Goal: Task Accomplishment & Management: Use online tool/utility

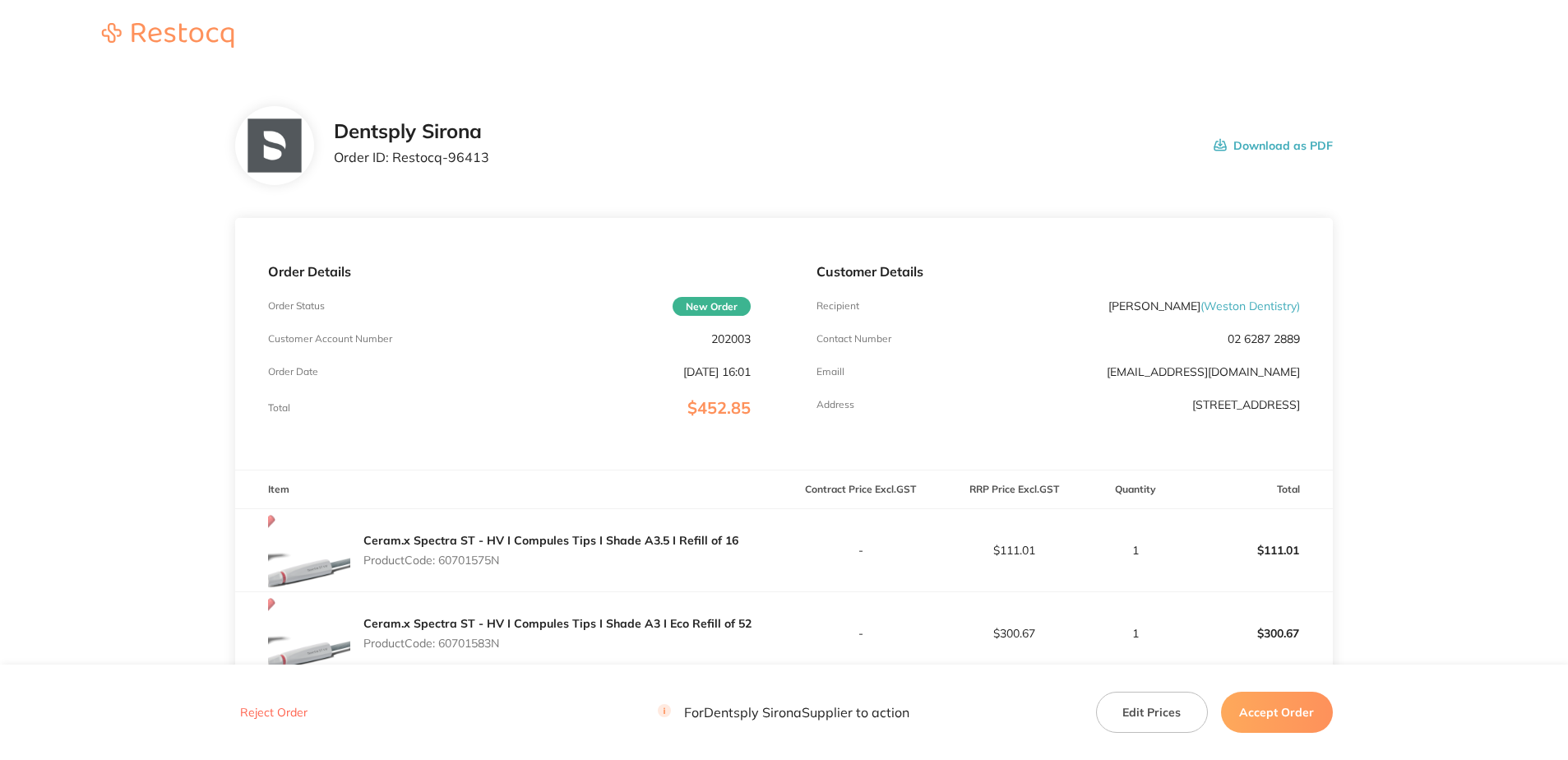
click at [1296, 709] on button "Accept Order" at bounding box center [1277, 712] width 112 height 41
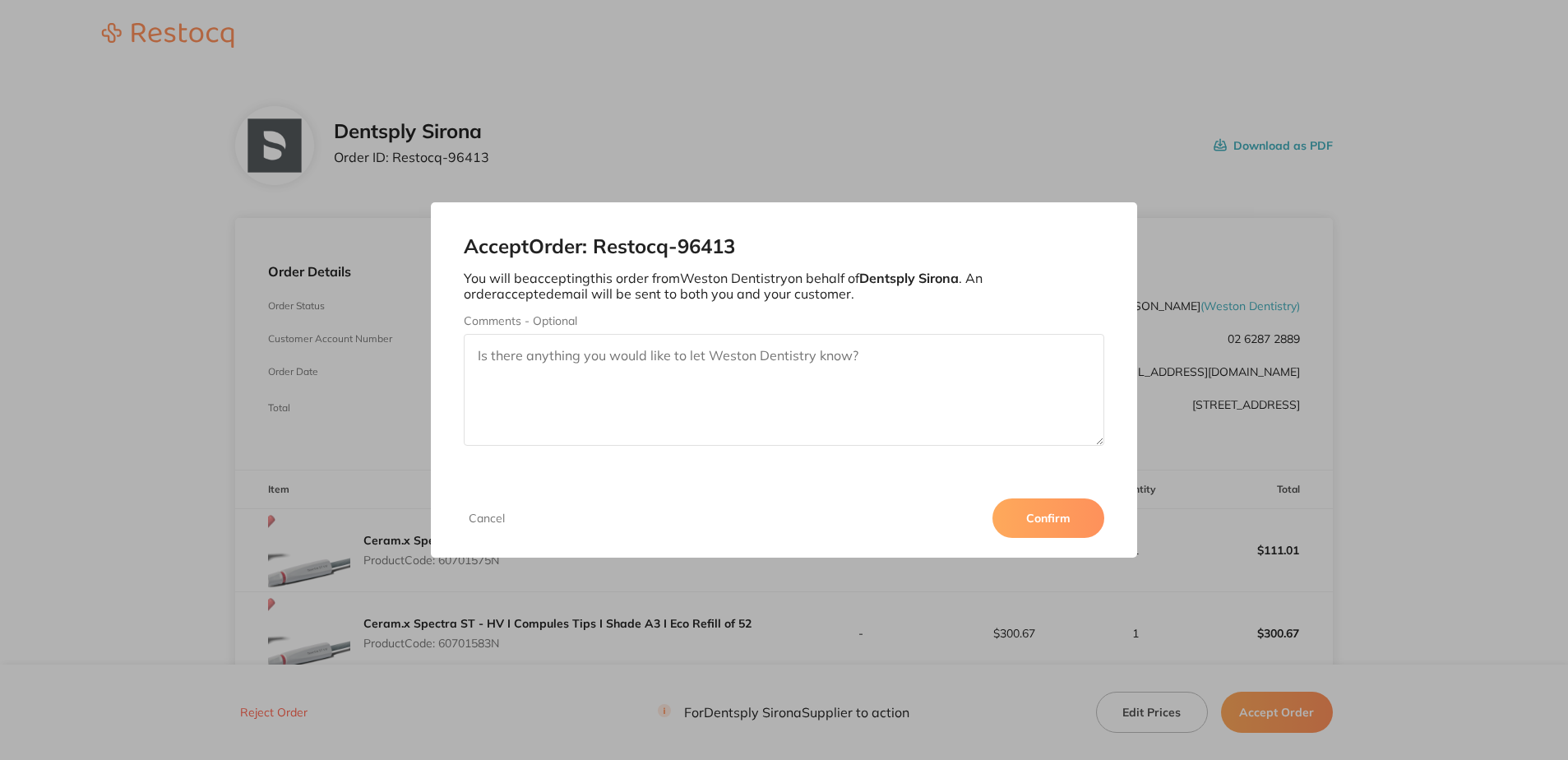
click at [1047, 533] on button "Confirm" at bounding box center [1048, 518] width 112 height 40
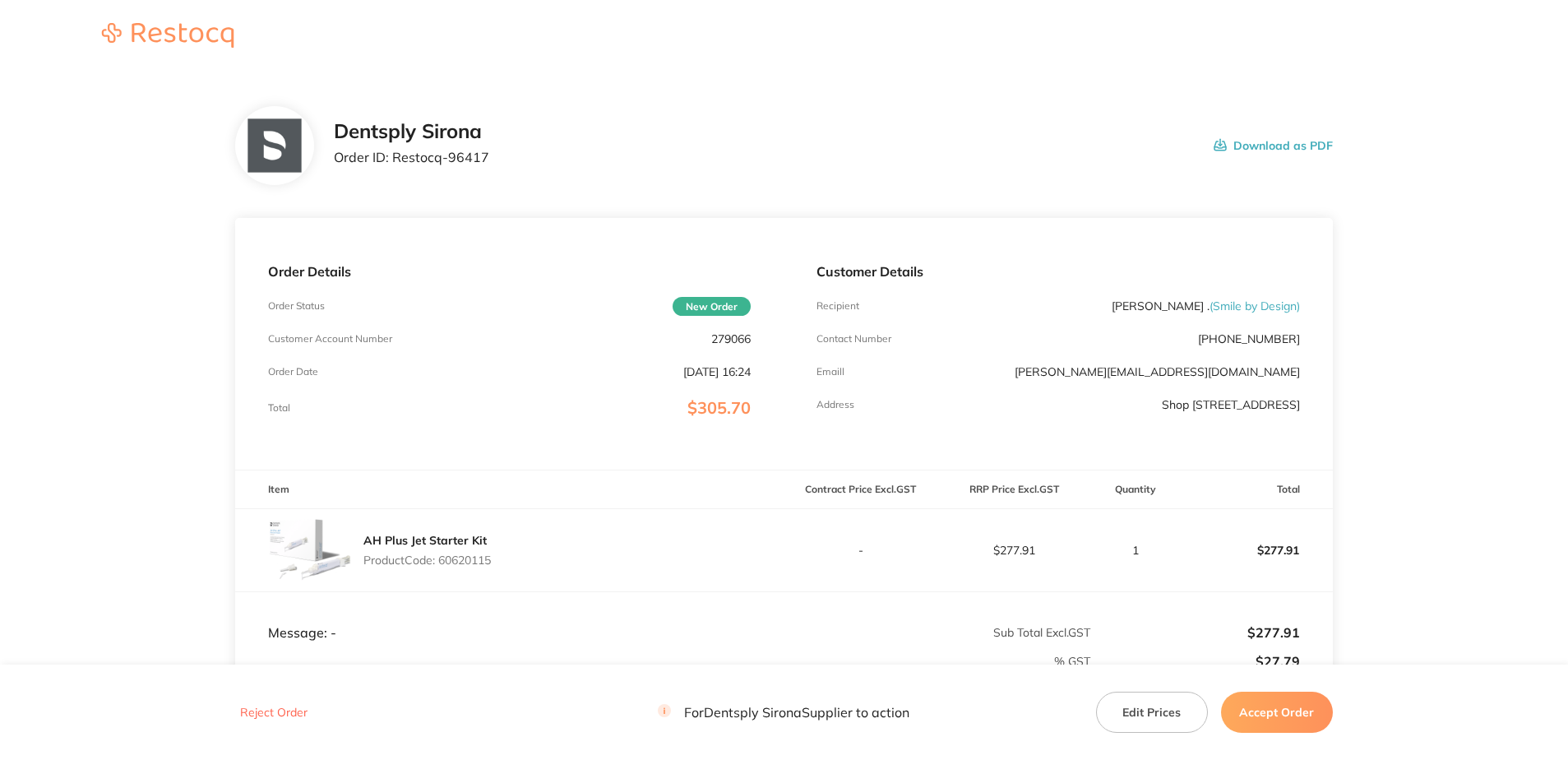
click at [1281, 703] on button "Accept Order" at bounding box center [1277, 712] width 112 height 41
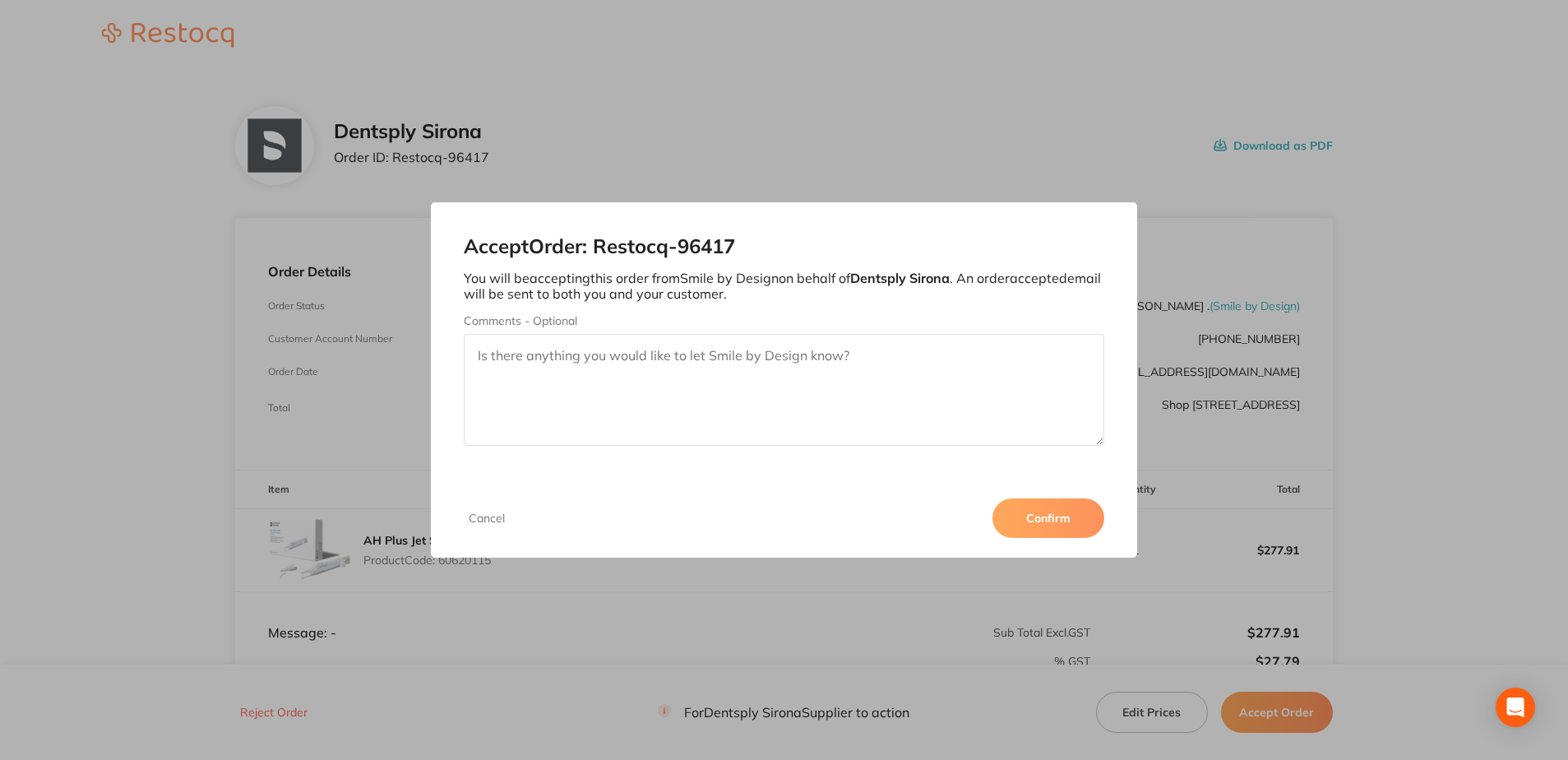
click at [1050, 526] on button "Confirm" at bounding box center [1048, 518] width 112 height 40
